Goal: Contribute content: Contribute content

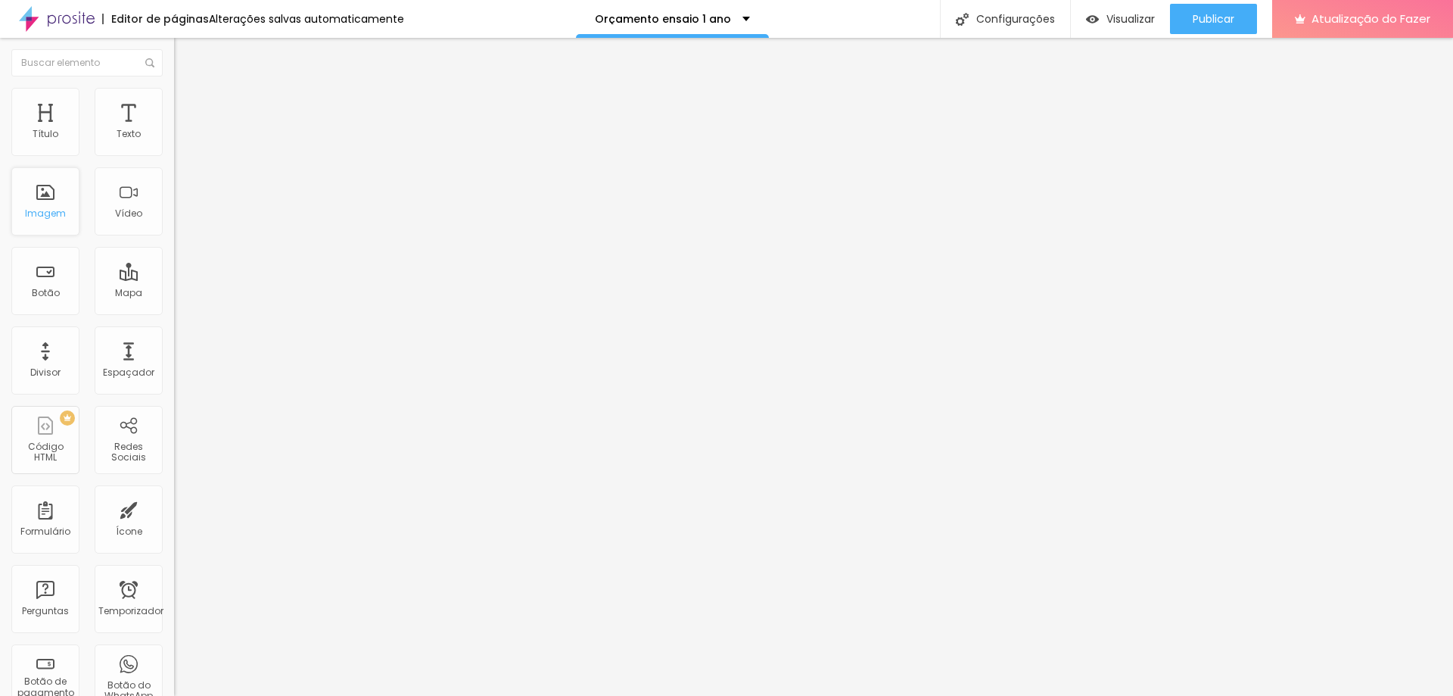
click at [66, 208] on div "Imagem" at bounding box center [45, 201] width 68 height 68
click at [38, 202] on div "Imagem" at bounding box center [45, 201] width 68 height 68
click at [57, 217] on font "Imagem" at bounding box center [45, 213] width 41 height 13
click at [1198, 11] on font "Publicar" at bounding box center [1214, 18] width 42 height 15
click at [1132, 20] on font "Visualizar" at bounding box center [1131, 18] width 48 height 15
